Goal: Contribute content

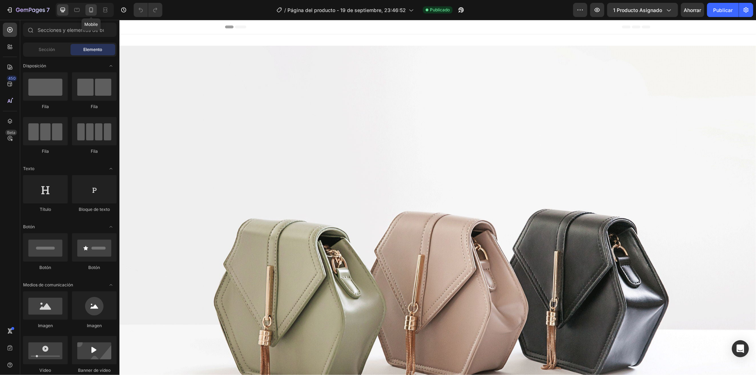
click at [89, 9] on icon at bounding box center [91, 9] width 7 height 7
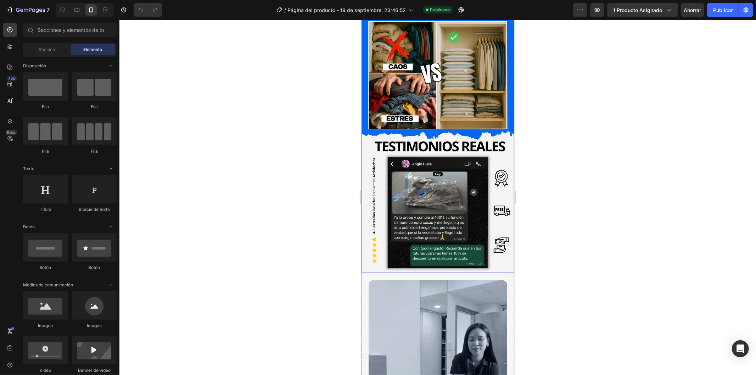
scroll to position [473, 0]
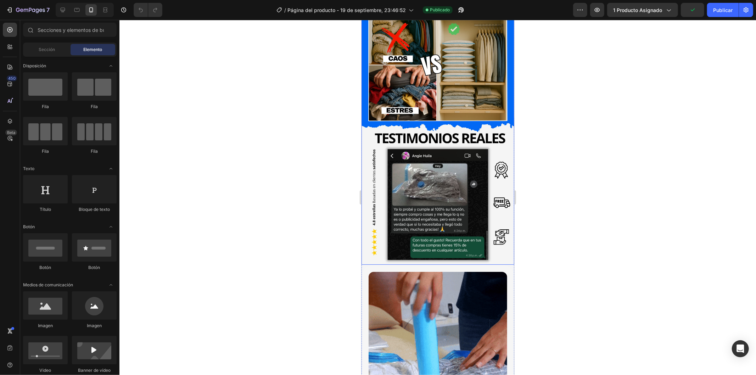
click at [431, 205] on img at bounding box center [437, 130] width 153 height 269
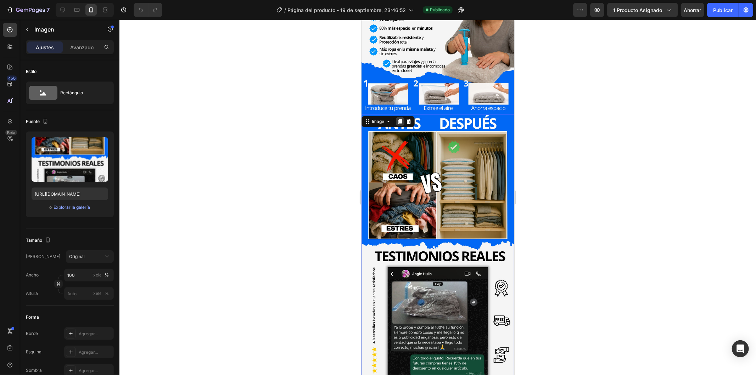
click at [401, 119] on icon at bounding box center [400, 121] width 4 height 5
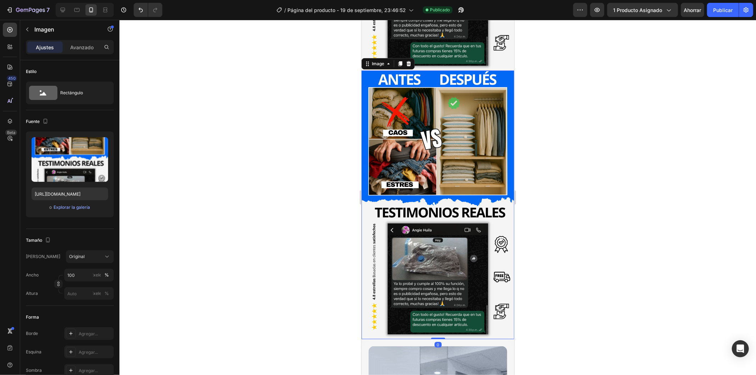
scroll to position [668, 0]
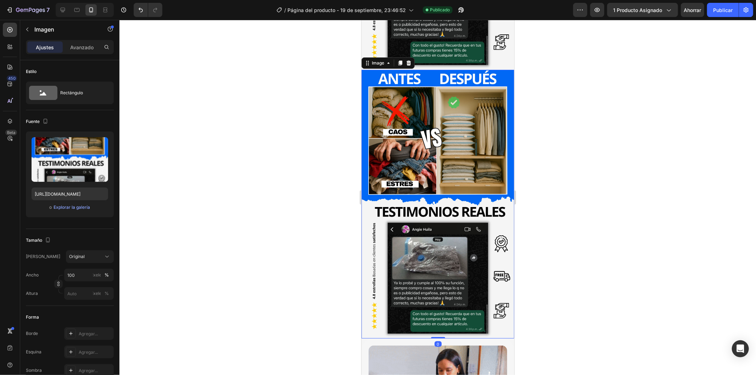
click at [446, 164] on img at bounding box center [437, 203] width 153 height 269
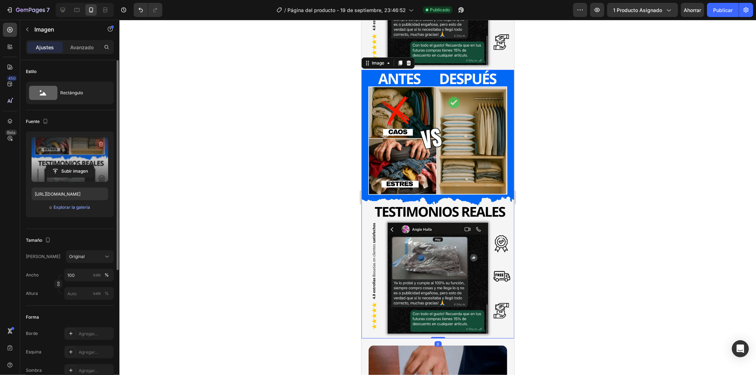
click at [101, 143] on icon "button" at bounding box center [101, 144] width 5 height 5
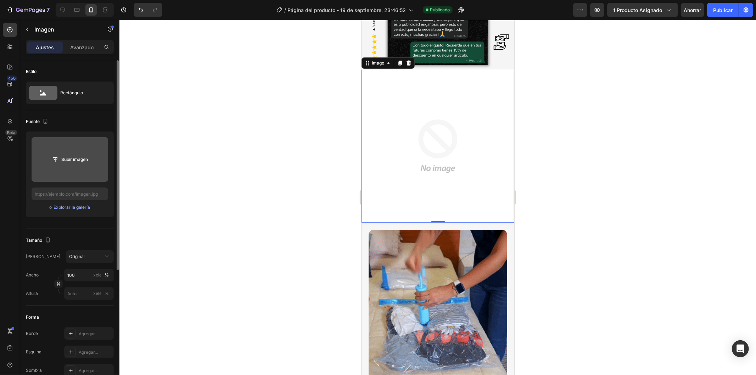
click at [76, 160] on input "file" at bounding box center [70, 160] width 48 height 12
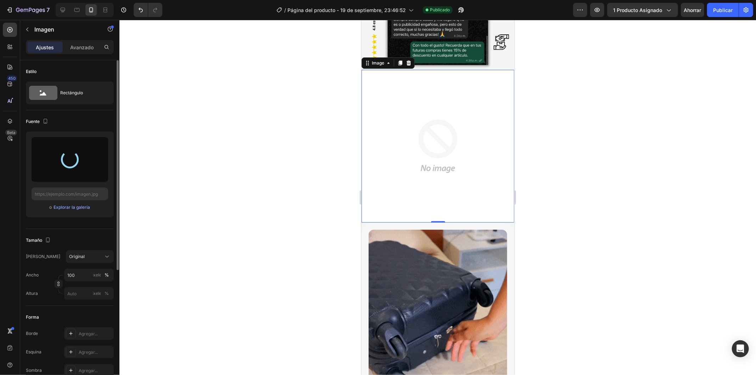
type input "[URL][DOMAIN_NAME]"
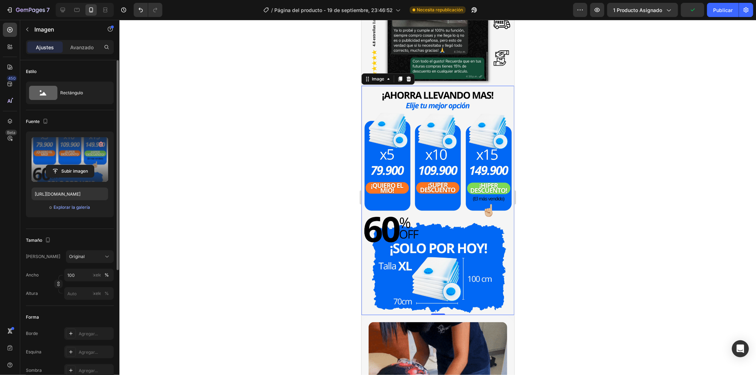
scroll to position [589, 0]
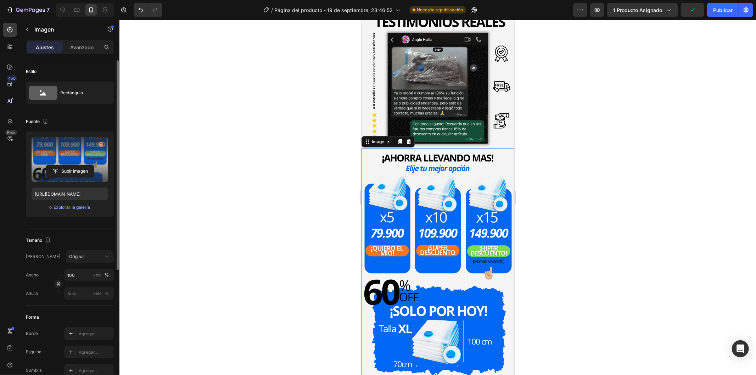
click at [615, 217] on div at bounding box center [437, 197] width 637 height 355
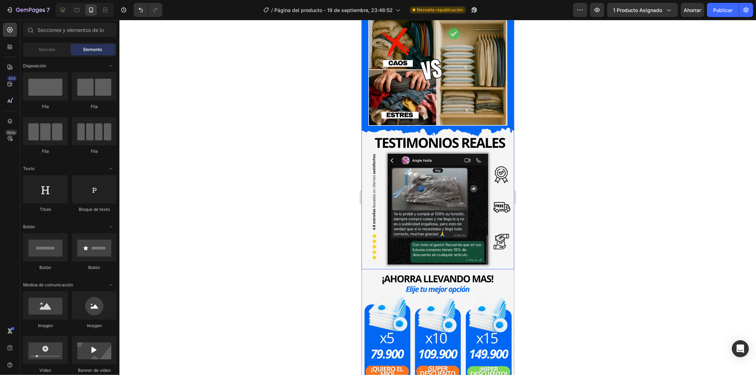
scroll to position [470, 0]
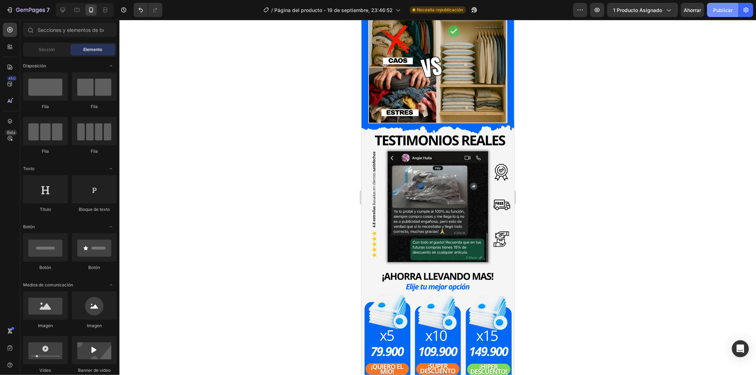
click at [727, 11] on font "Publicar" at bounding box center [722, 10] width 19 height 6
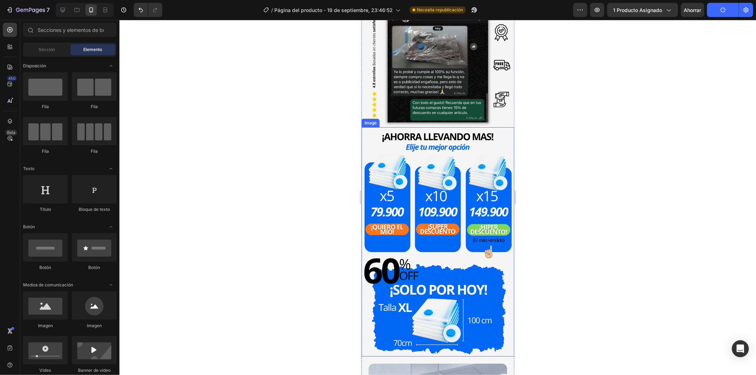
scroll to position [628, 0]
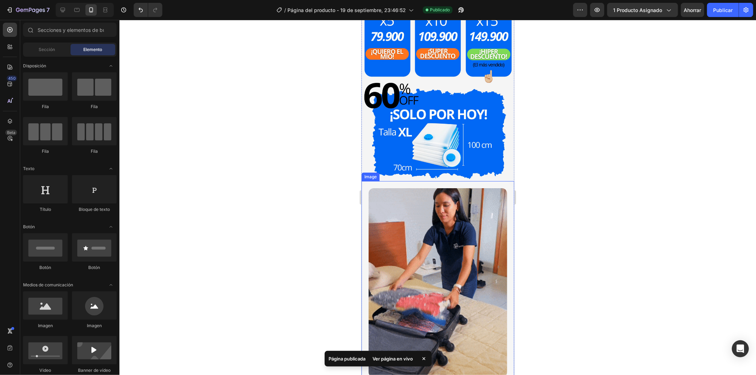
click at [595, 236] on div at bounding box center [437, 197] width 637 height 355
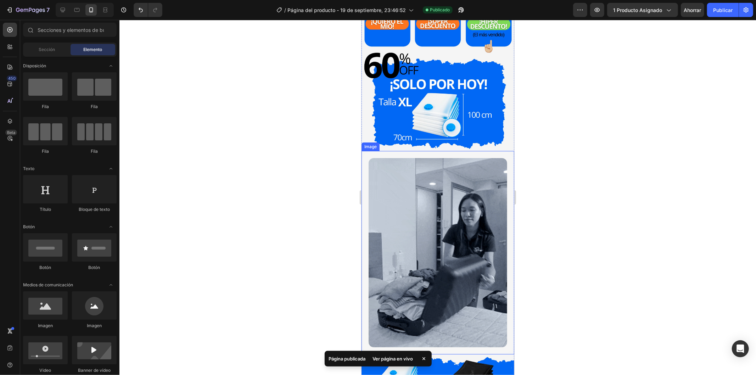
scroll to position [815, 0]
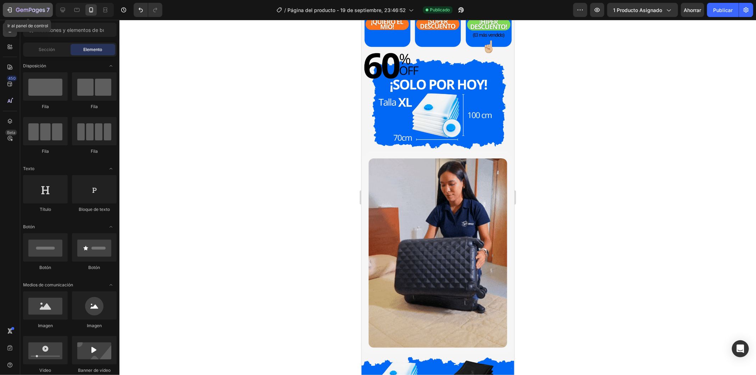
click at [11, 11] on icon "button" at bounding box center [10, 9] width 3 height 5
